Goal: Share content: Share content

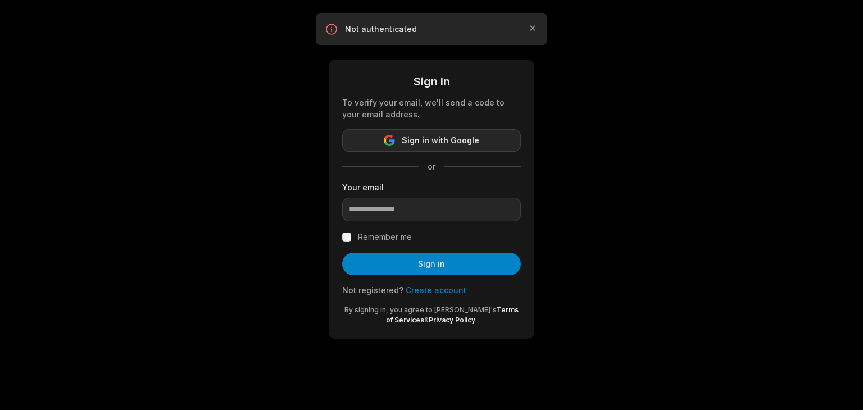
click at [459, 143] on span "Sign in with Google" at bounding box center [441, 140] width 78 height 13
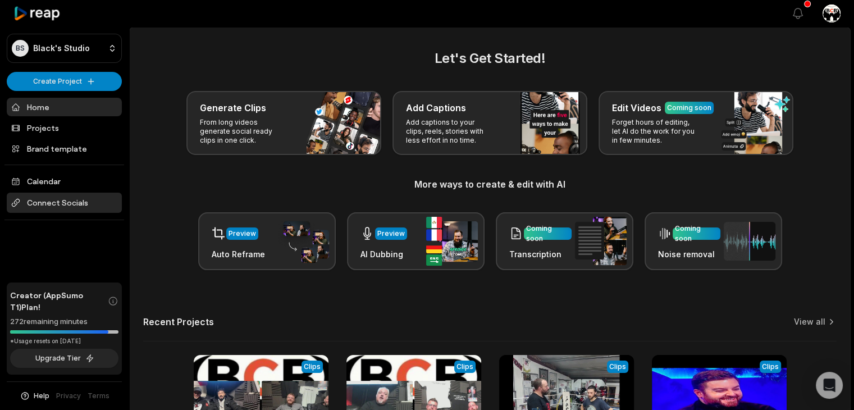
click at [39, 200] on span "Connect Socials" at bounding box center [64, 203] width 115 height 20
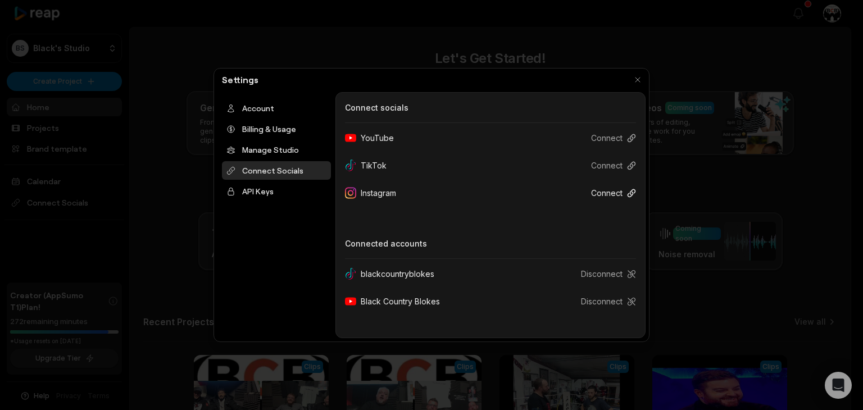
click at [616, 193] on button "Connect" at bounding box center [609, 193] width 54 height 21
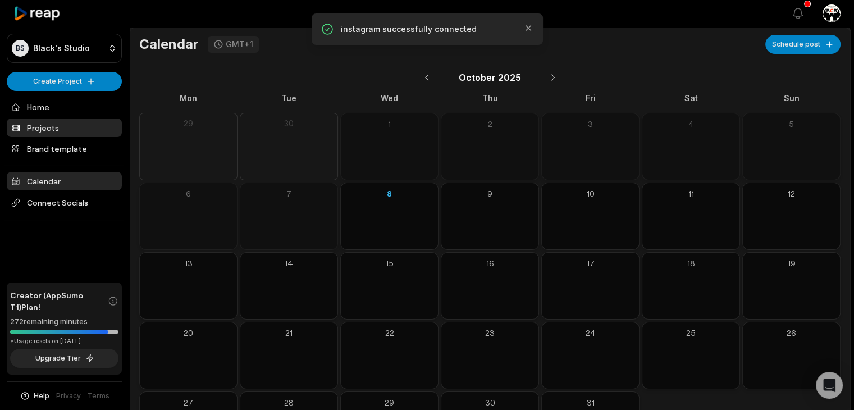
click at [58, 130] on link "Projects" at bounding box center [64, 127] width 115 height 19
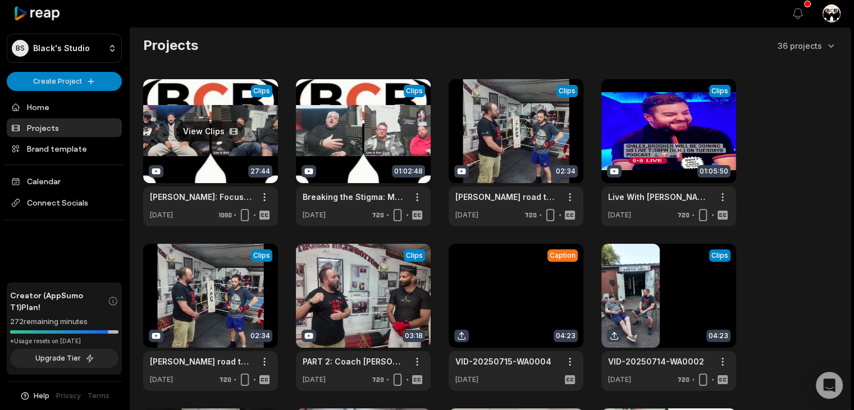
click at [226, 156] on link at bounding box center [210, 152] width 135 height 147
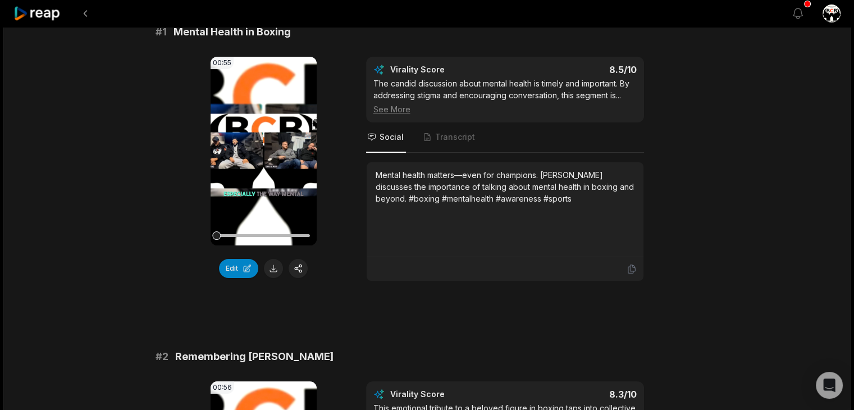
scroll to position [116, 0]
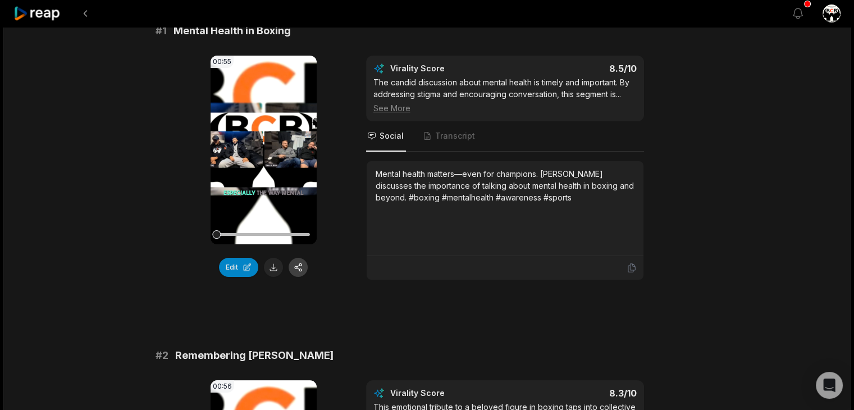
click at [296, 268] on button "button" at bounding box center [298, 267] width 19 height 19
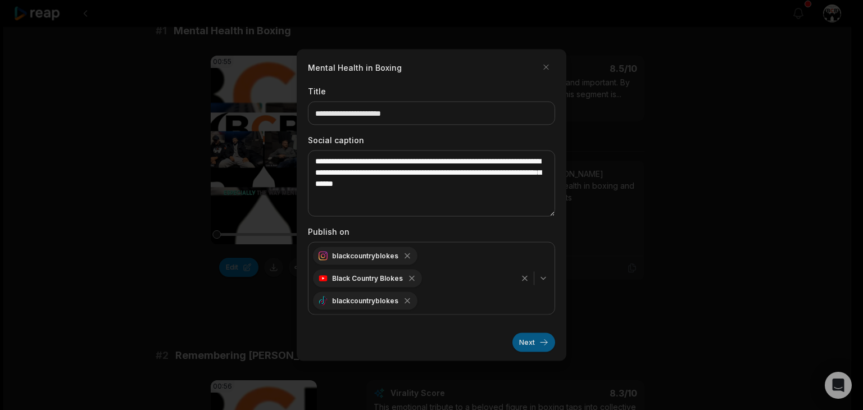
click at [523, 338] on button "Next" at bounding box center [533, 342] width 43 height 19
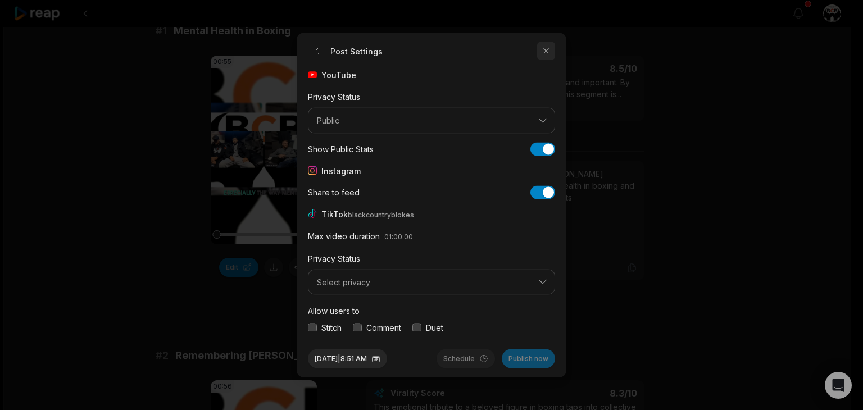
click at [544, 50] on button "button" at bounding box center [546, 51] width 18 height 18
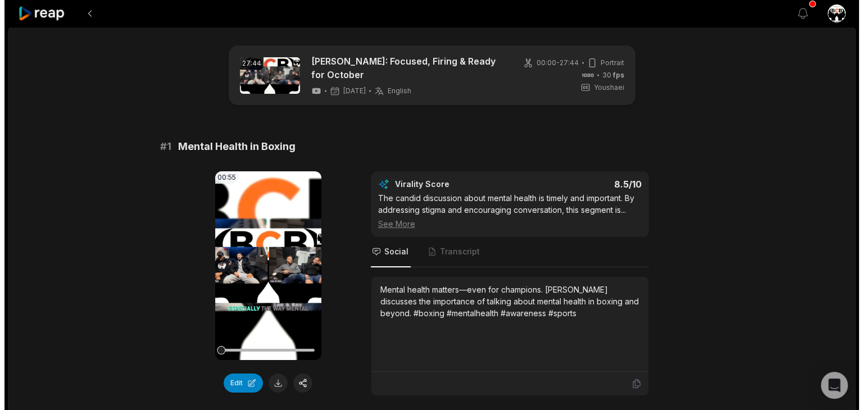
scroll to position [134, 0]
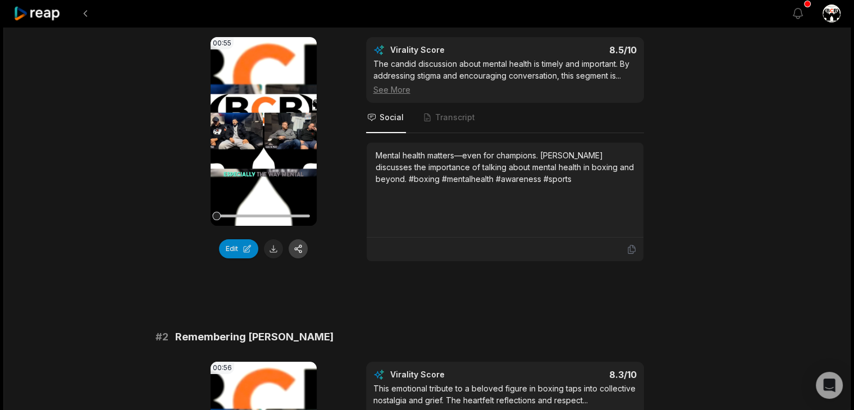
click at [302, 254] on button "button" at bounding box center [298, 248] width 19 height 19
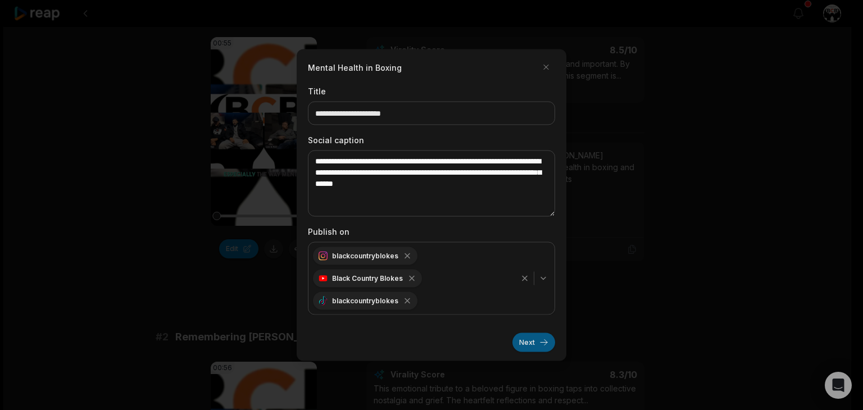
click at [521, 338] on button "Next" at bounding box center [533, 342] width 43 height 19
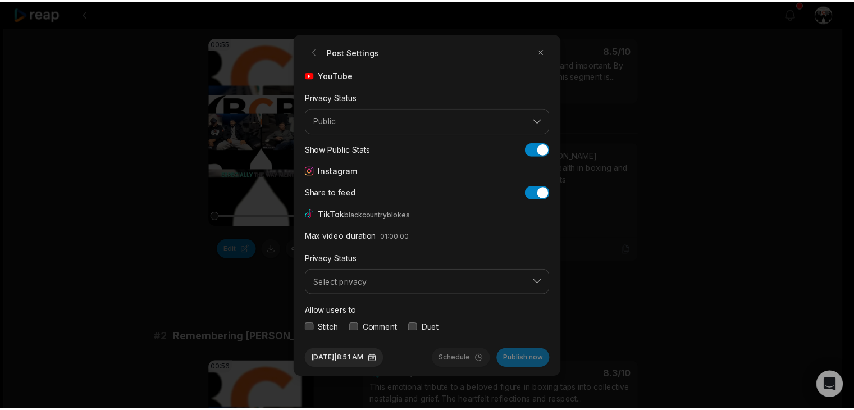
scroll to position [42, 0]
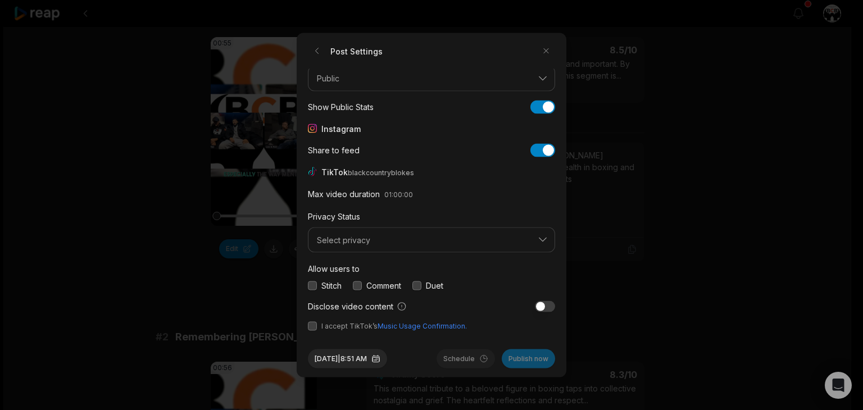
click at [417, 286] on button "button" at bounding box center [416, 285] width 9 height 9
click at [357, 288] on button "button" at bounding box center [357, 285] width 9 height 9
click at [306, 285] on div "Post Settings YouTube Privacy Status Public Show Public Stats Show Public Stats…" at bounding box center [432, 205] width 270 height 344
click at [313, 285] on button "button" at bounding box center [312, 285] width 9 height 9
click at [312, 327] on button "button" at bounding box center [312, 326] width 9 height 9
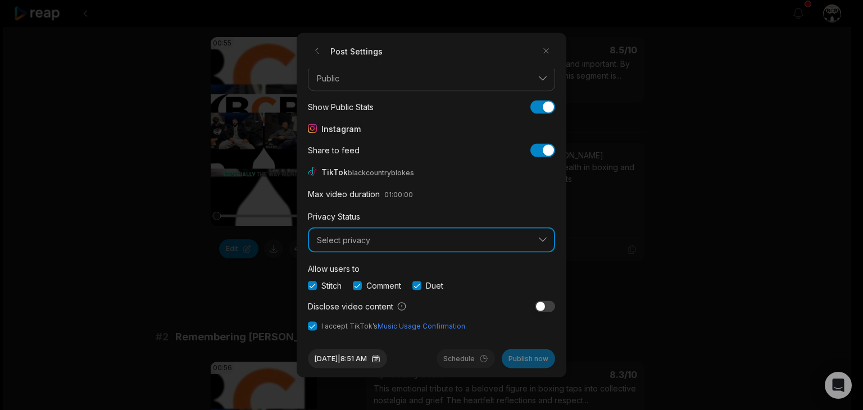
click at [465, 247] on button "Select privacy" at bounding box center [431, 240] width 247 height 26
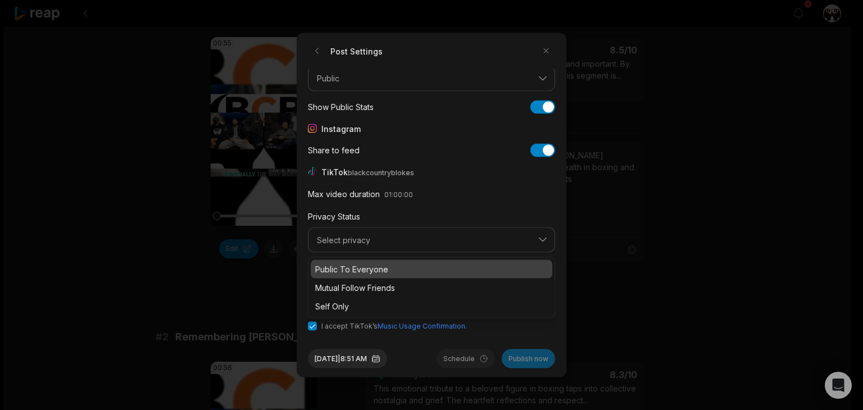
click at [438, 276] on div "Public To Everyone" at bounding box center [431, 269] width 241 height 19
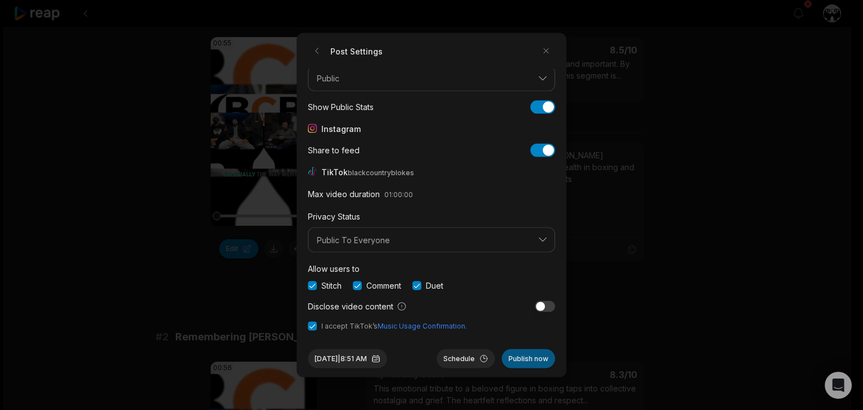
click at [529, 361] on button "Publish now" at bounding box center [528, 358] width 53 height 19
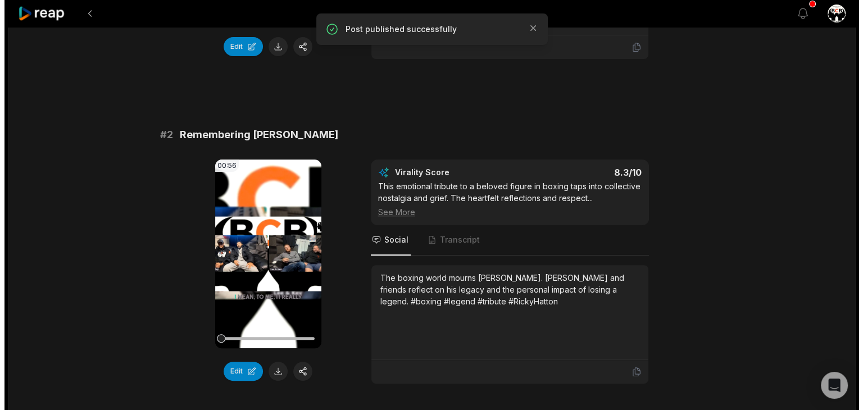
scroll to position [353, 0]
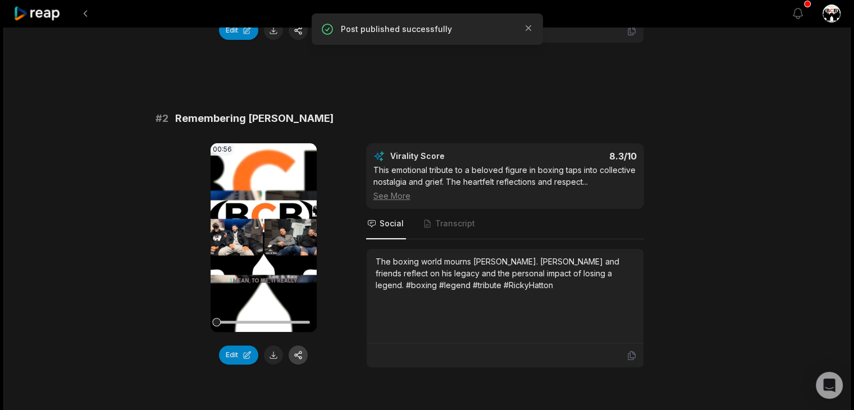
click at [294, 354] on button "button" at bounding box center [298, 354] width 19 height 19
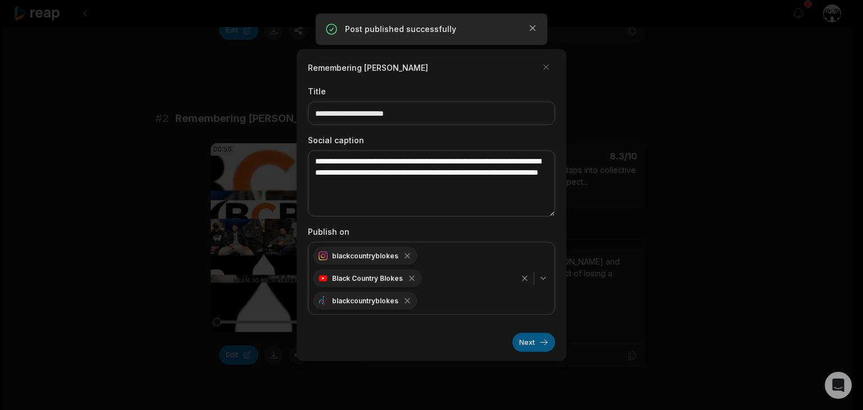
click at [529, 346] on button "Next" at bounding box center [533, 342] width 43 height 19
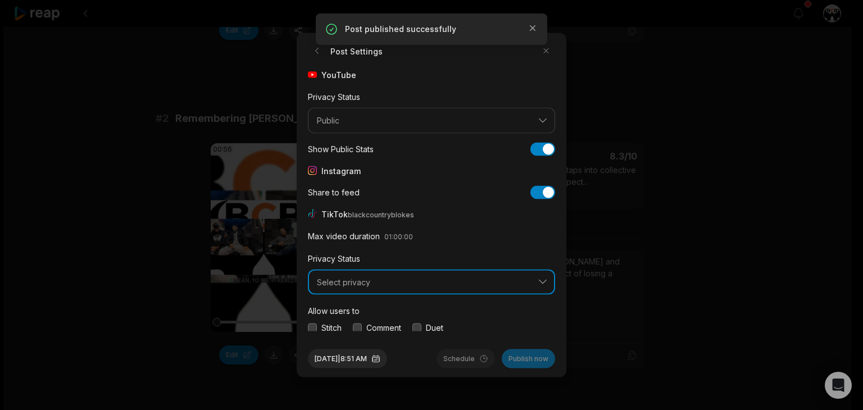
click at [412, 284] on span "Select privacy" at bounding box center [423, 282] width 213 height 10
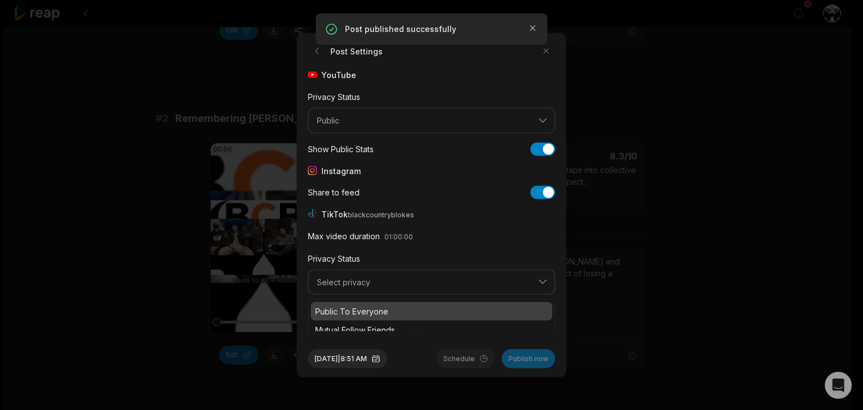
click at [398, 308] on p "Public To Everyone" at bounding box center [431, 312] width 233 height 12
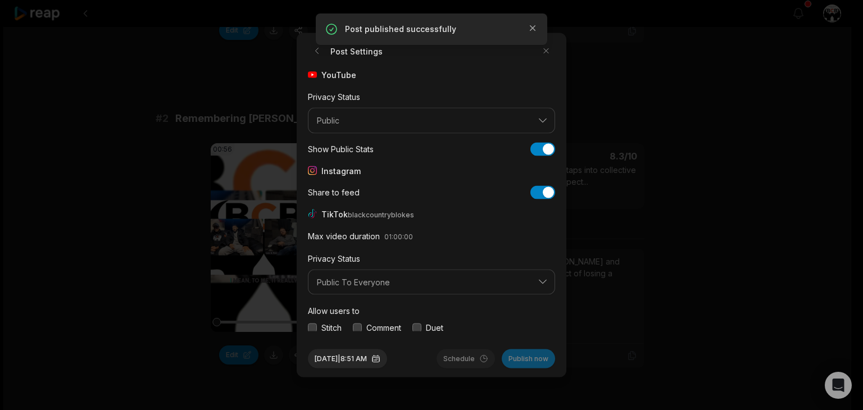
click at [314, 326] on button "button" at bounding box center [312, 327] width 9 height 9
click at [364, 325] on div "Comment" at bounding box center [377, 328] width 48 height 12
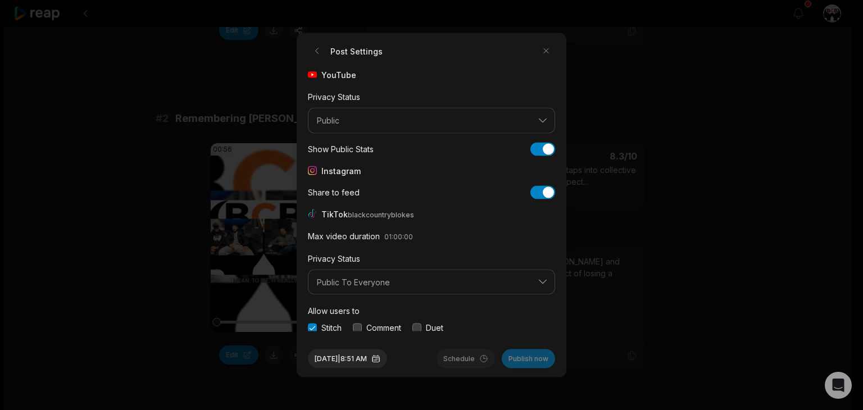
click at [357, 325] on button "button" at bounding box center [357, 327] width 9 height 9
click at [420, 330] on button "button" at bounding box center [416, 327] width 9 height 9
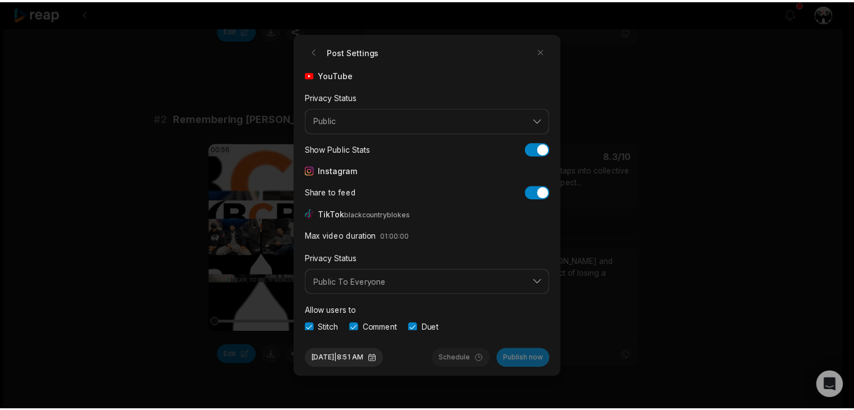
scroll to position [42, 0]
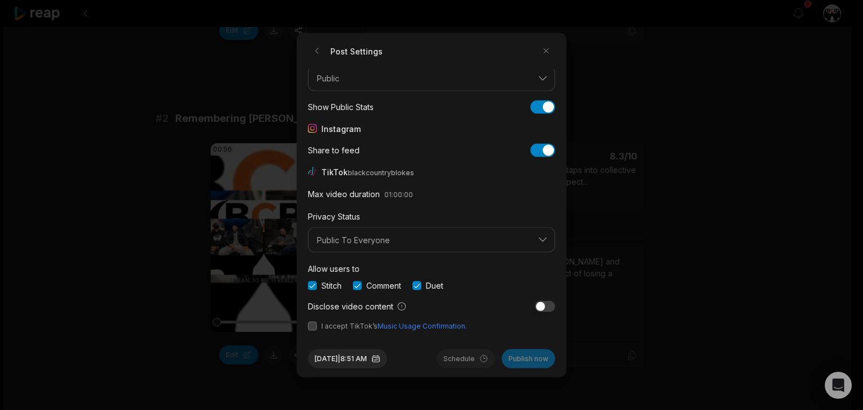
click at [312, 331] on span "I accept TikTok’s Music Usage Confirmation." at bounding box center [431, 326] width 247 height 10
click at [312, 326] on button "button" at bounding box center [312, 326] width 9 height 9
click at [537, 355] on button "Publish now" at bounding box center [528, 358] width 53 height 19
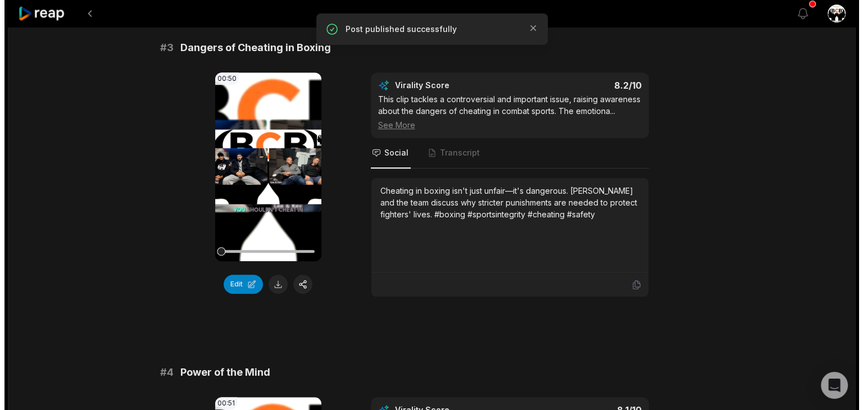
scroll to position [749, 0]
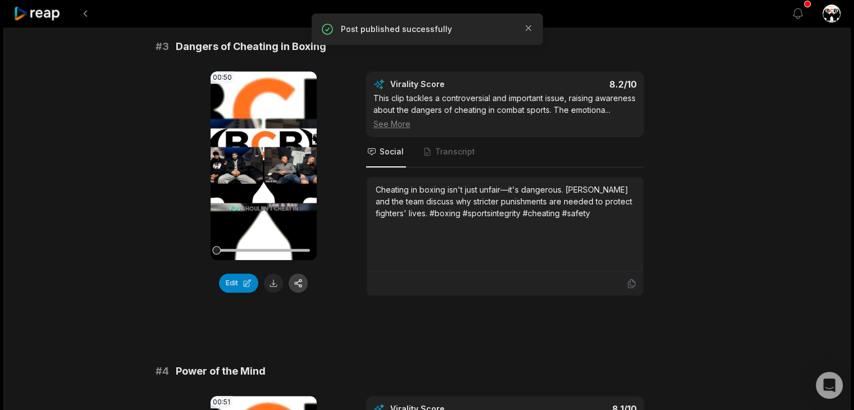
click at [300, 278] on button "button" at bounding box center [298, 283] width 19 height 19
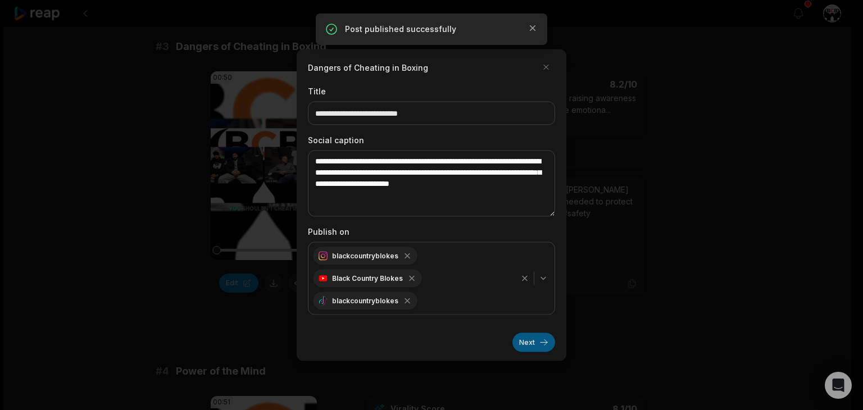
click at [534, 335] on button "Next" at bounding box center [533, 342] width 43 height 19
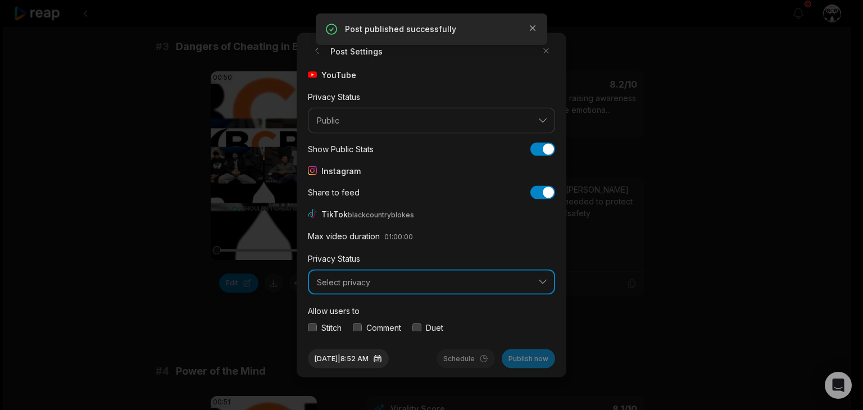
click at [461, 284] on span "Select privacy" at bounding box center [423, 282] width 213 height 10
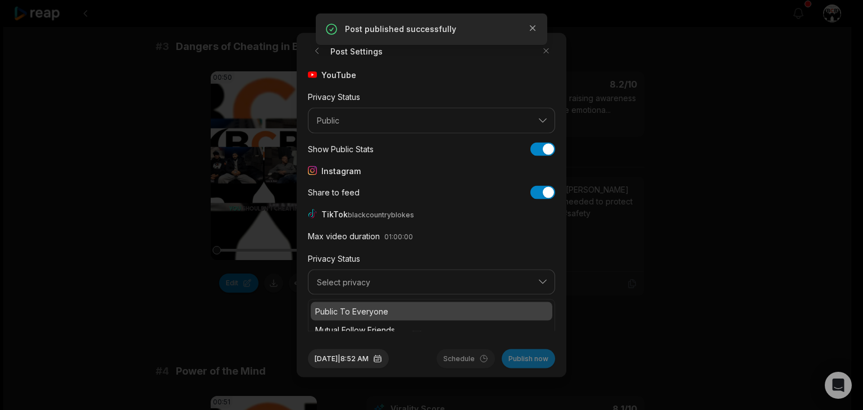
click at [421, 313] on p "Public To Everyone" at bounding box center [431, 312] width 233 height 12
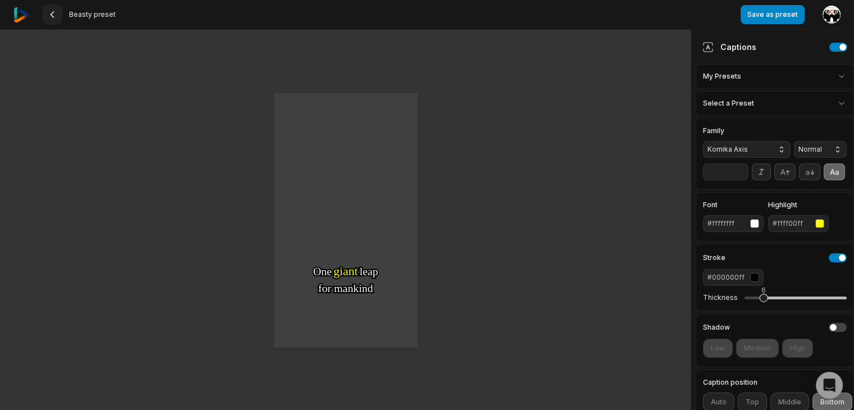
click at [54, 17] on icon at bounding box center [52, 14] width 9 height 9
